Goal: Information Seeking & Learning: Learn about a topic

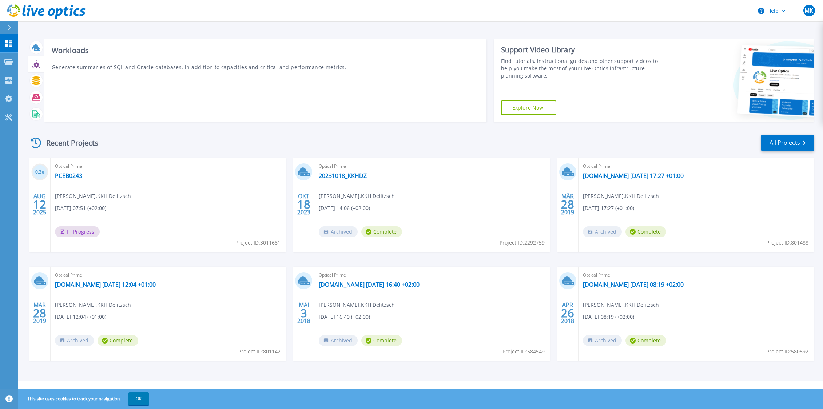
click at [44, 59] on div at bounding box center [36, 64] width 16 height 17
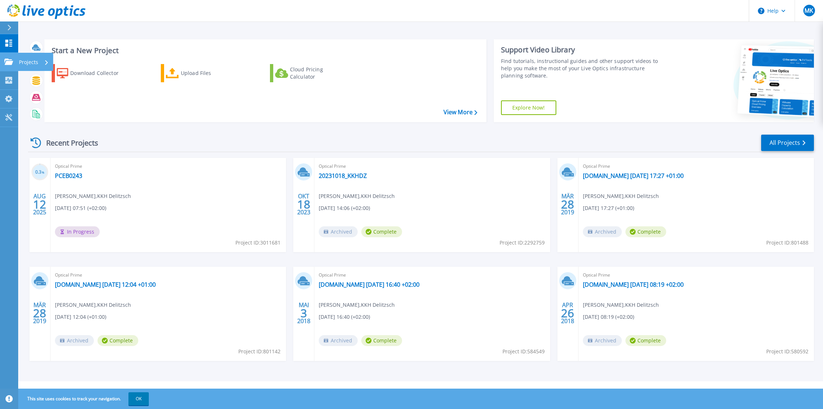
click at [1, 66] on link "Projects Projects" at bounding box center [9, 62] width 18 height 19
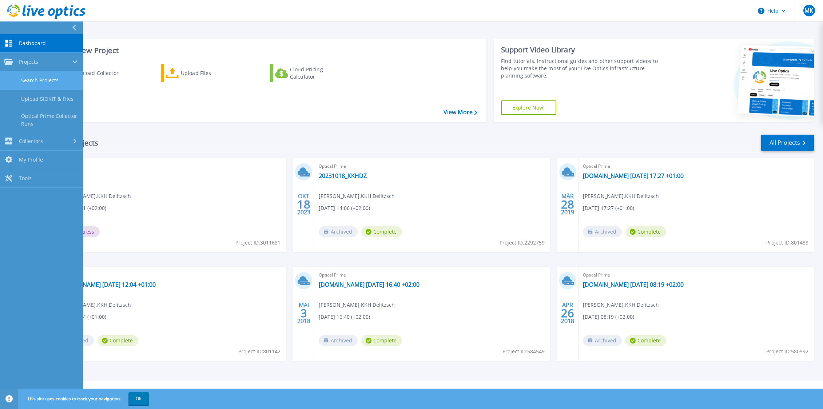
click at [53, 79] on link "Search Projects" at bounding box center [41, 80] width 83 height 19
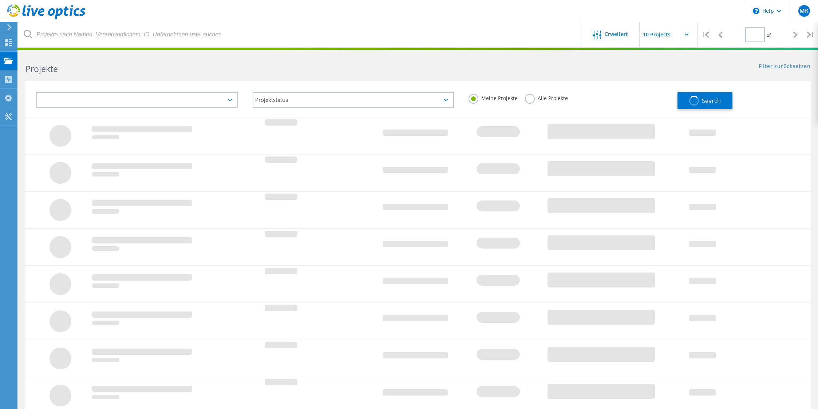
type input "1"
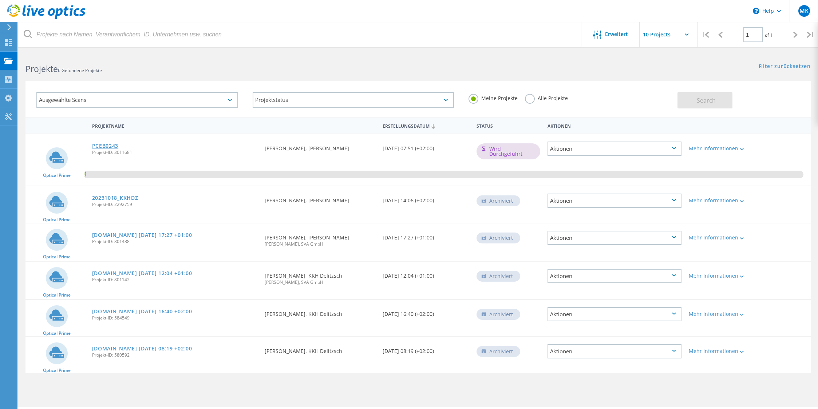
click at [105, 146] on link "PCEB0243" at bounding box center [105, 145] width 27 height 5
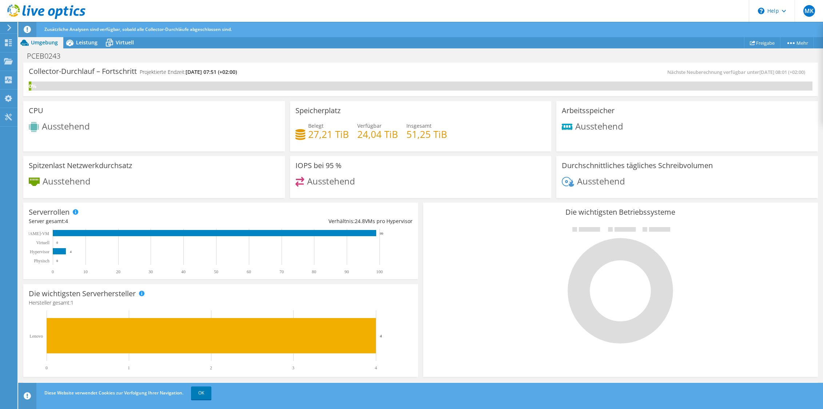
scroll to position [145, 0]
click at [90, 42] on span "Leistung" at bounding box center [86, 42] width 21 height 7
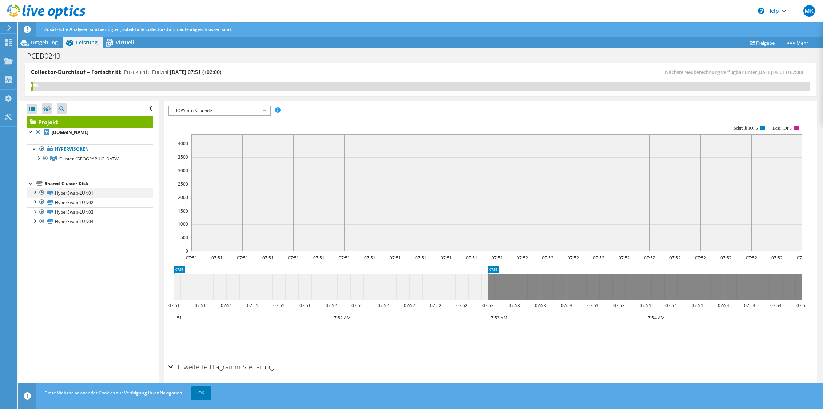
click at [36, 193] on div at bounding box center [34, 191] width 7 height 7
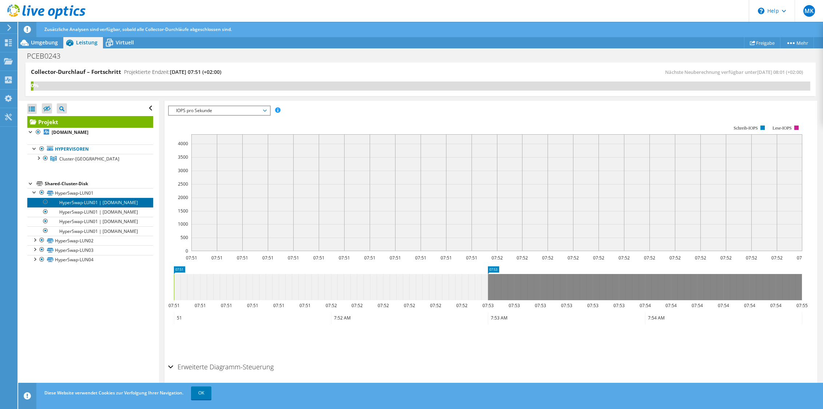
click at [79, 205] on link "HyperSwap-LUN01 | esx03-eb.kkhdz.kkh-delitzsch-gmbh.de" at bounding box center [90, 202] width 126 height 9
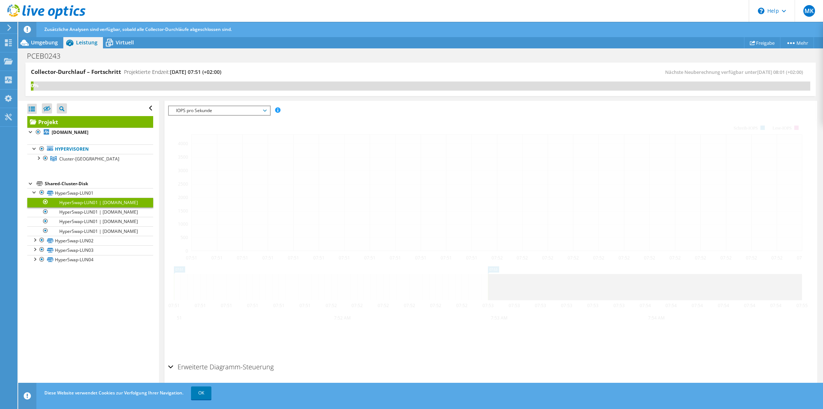
scroll to position [133, 0]
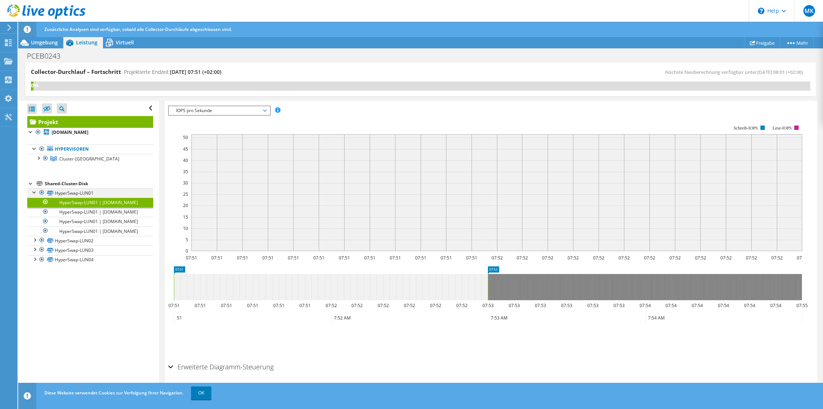
click at [33, 193] on div at bounding box center [34, 191] width 7 height 7
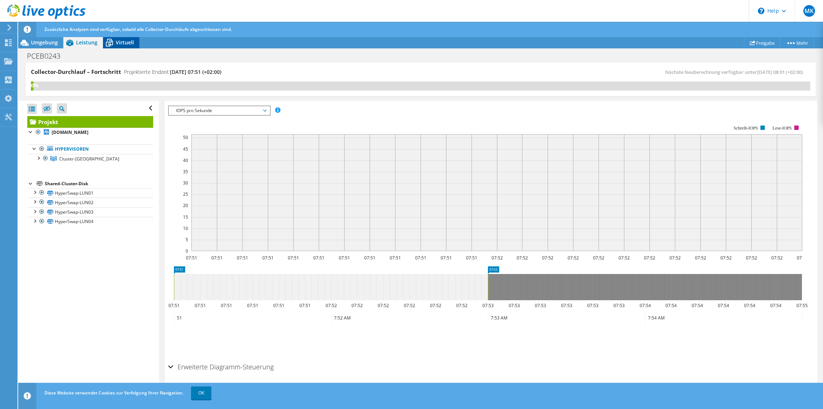
click at [123, 42] on span "Virtuell" at bounding box center [125, 42] width 18 height 7
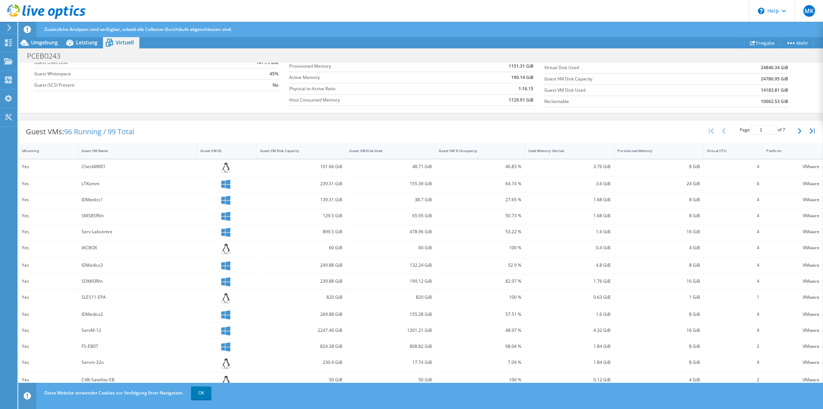
scroll to position [0, 0]
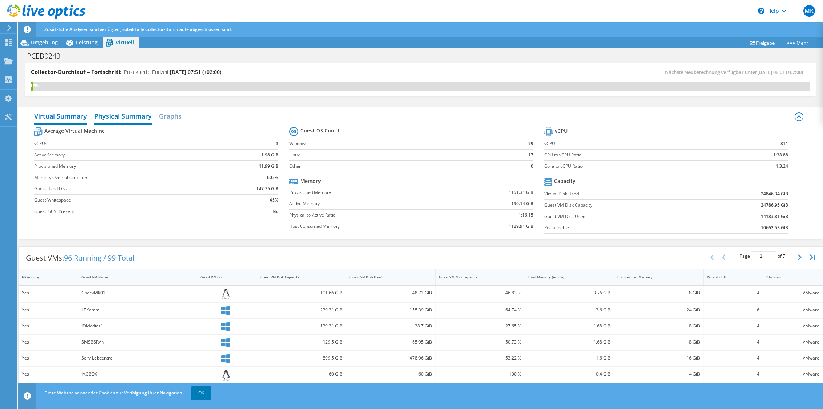
click at [115, 118] on h2 "Physical Summary" at bounding box center [123, 117] width 58 height 16
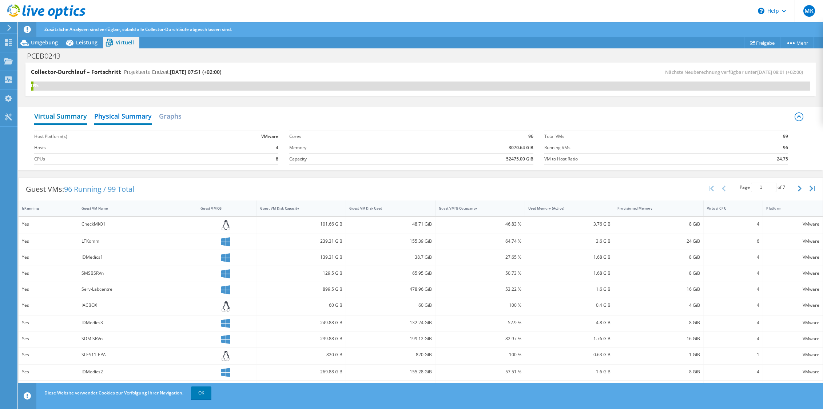
click at [56, 114] on h2 "Virtual Summary" at bounding box center [60, 117] width 53 height 16
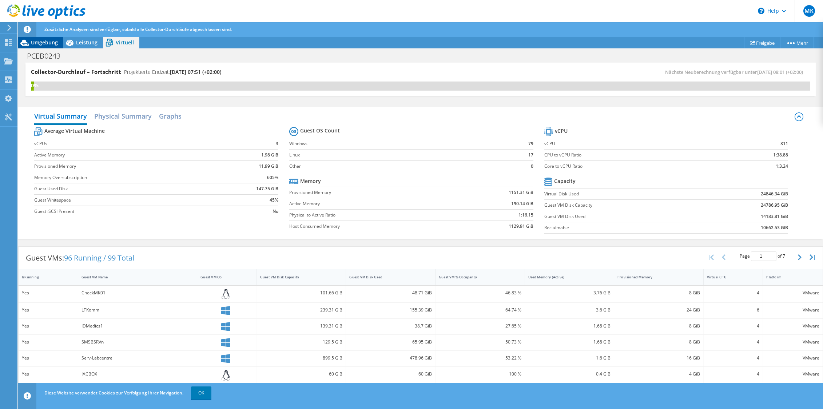
click at [39, 44] on span "Umgebung" at bounding box center [44, 42] width 27 height 7
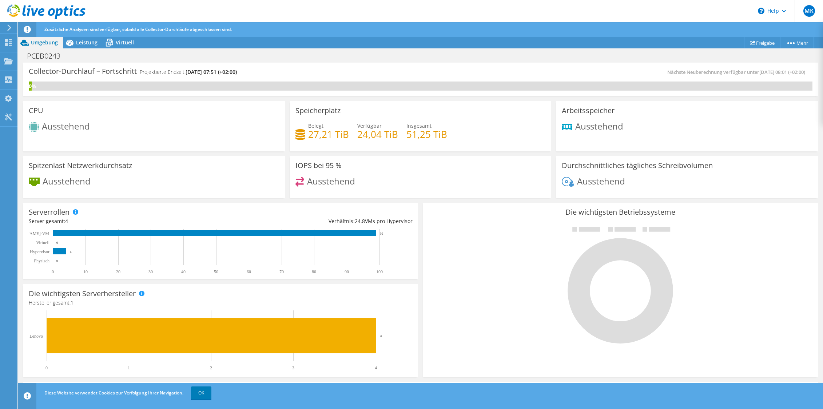
scroll to position [133, 0]
click at [86, 43] on span "Leistung" at bounding box center [86, 42] width 21 height 7
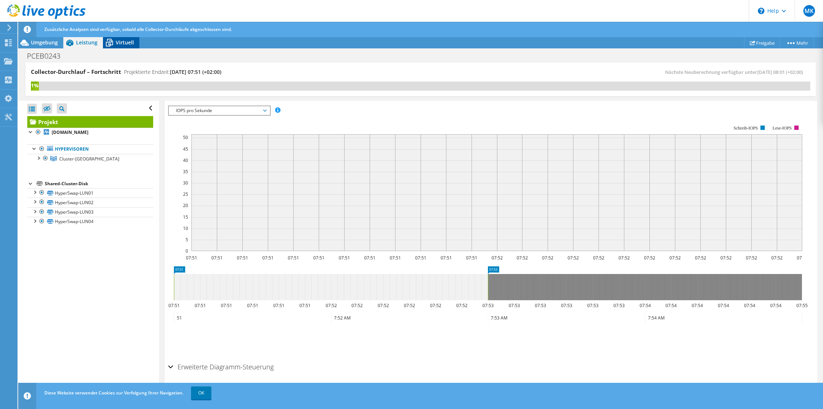
click at [121, 40] on span "Virtuell" at bounding box center [125, 42] width 18 height 7
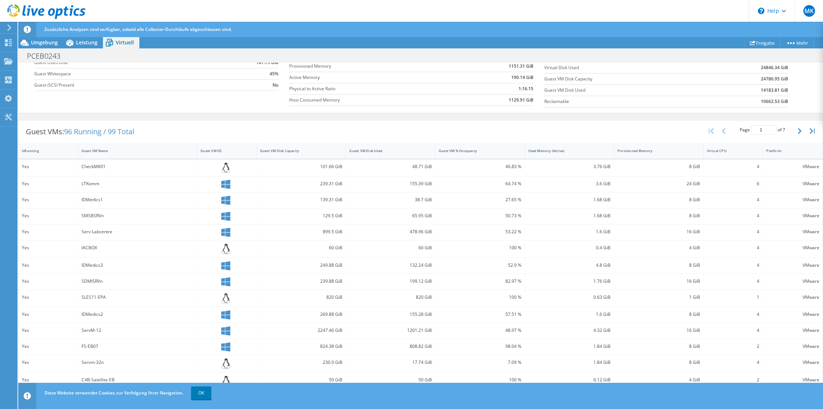
scroll to position [54, 0]
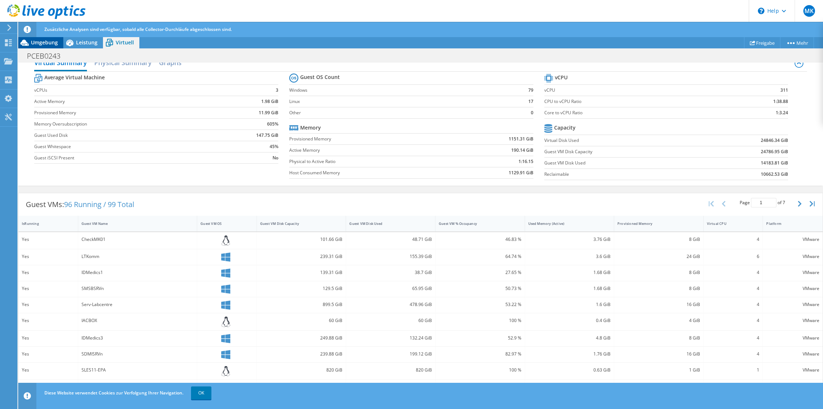
click at [46, 40] on span "Umgebung" at bounding box center [44, 42] width 27 height 7
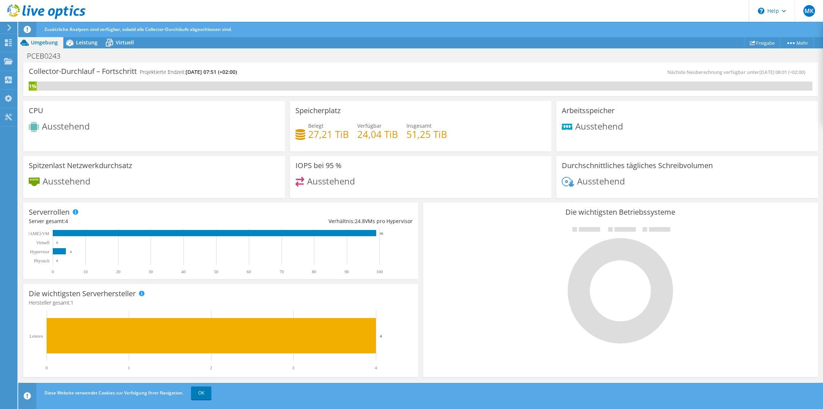
scroll to position [133, 0]
click at [498, 222] on div "Die wichtigsten Betriebssysteme Windows Linux VMware" at bounding box center [620, 290] width 395 height 174
click at [170, 45] on div "Projektmaßnahmen Projektmaßnahmen Freigabe Mehr Projektdetails" at bounding box center [420, 43] width 805 height 12
drag, startPoint x: 74, startPoint y: 42, endPoint x: 127, endPoint y: 47, distance: 53.4
click at [74, 42] on icon at bounding box center [69, 42] width 13 height 13
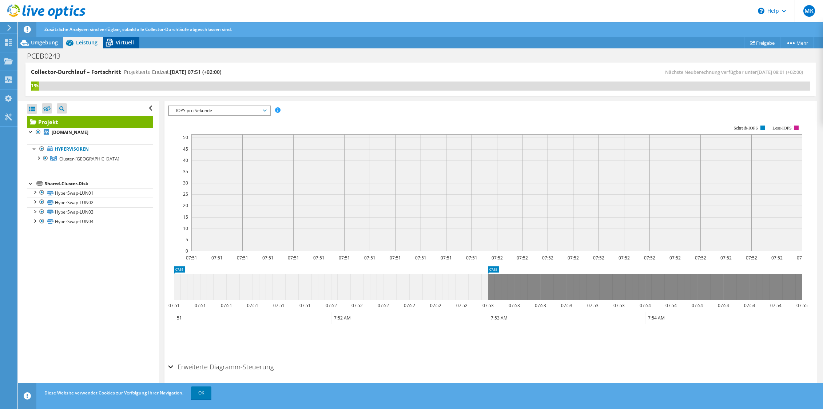
drag, startPoint x: 126, startPoint y: 42, endPoint x: 116, endPoint y: 48, distance: 11.8
click at [126, 43] on span "Virtuell" at bounding box center [125, 42] width 18 height 7
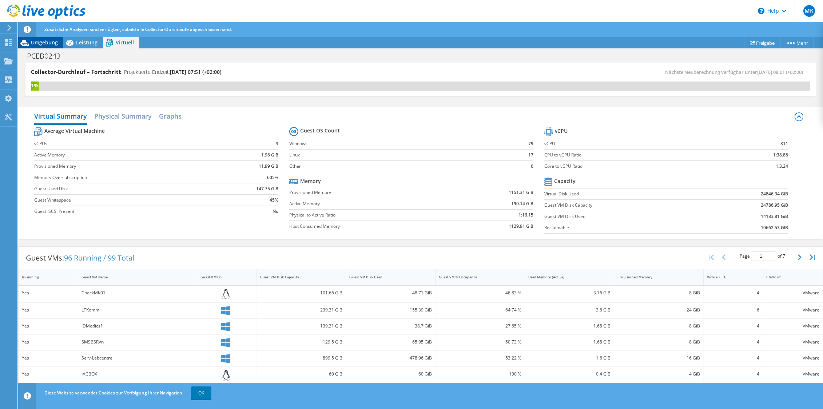
click at [45, 44] on span "Umgebung" at bounding box center [44, 42] width 27 height 7
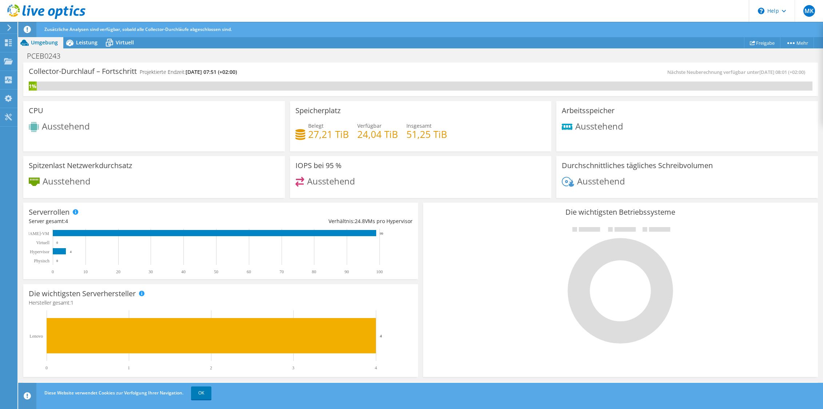
click at [432, 224] on div at bounding box center [621, 285] width 384 height 123
click at [789, 45] on link "Mehr" at bounding box center [798, 42] width 34 height 11
click at [510, 119] on div "Speicherplatz Belegt 27,21 TiB Verfügbar 24,04 TiB Insgesamt 51,25 TiB" at bounding box center [421, 126] width 262 height 50
